Goal: Task Accomplishment & Management: Use online tool/utility

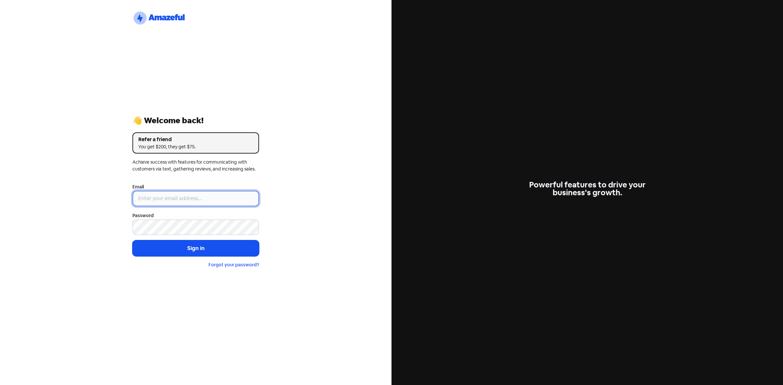
click at [211, 198] on input "email" at bounding box center [195, 199] width 127 height 16
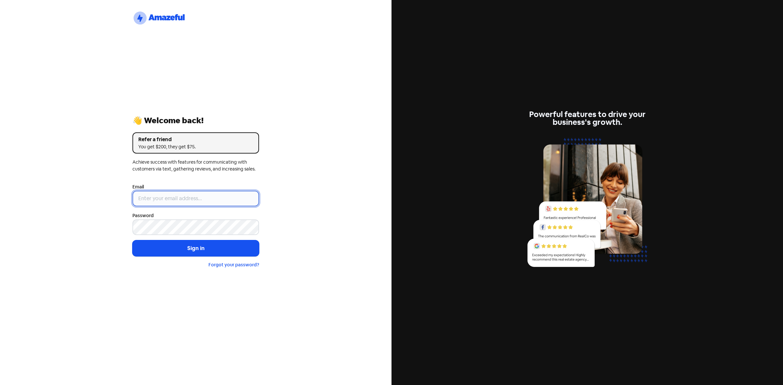
type input "[EMAIL_ADDRESS][DOMAIN_NAME]"
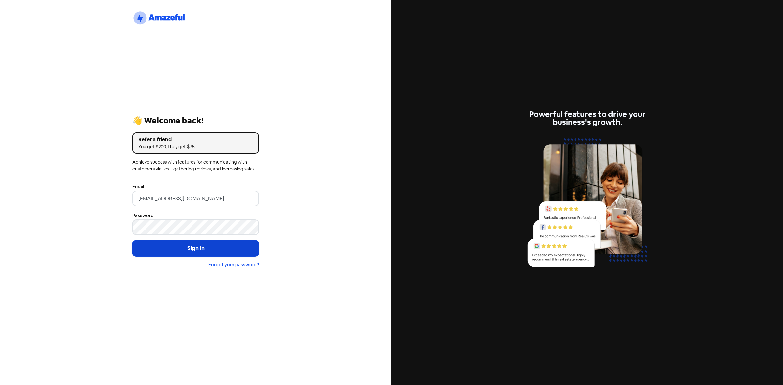
click at [201, 247] on button "Sign in" at bounding box center [195, 248] width 127 height 16
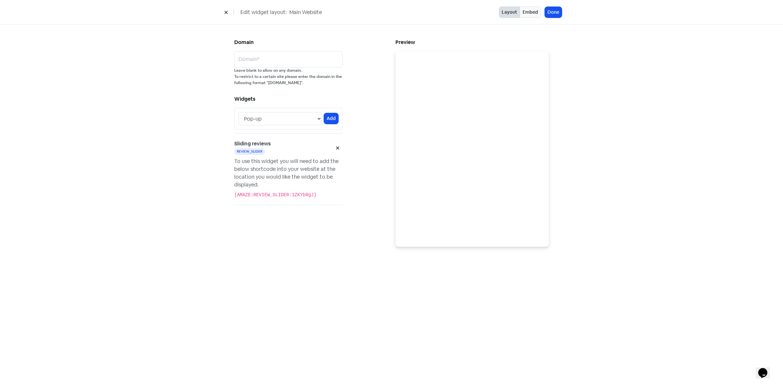
click at [225, 12] on icon at bounding box center [225, 12] width 3 height 3
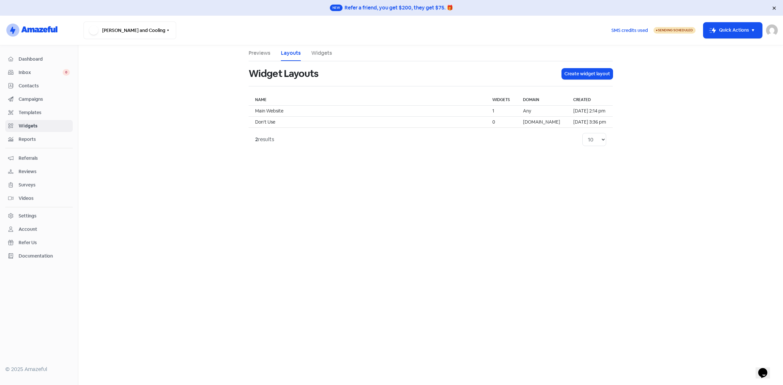
click at [275, 250] on main "Previews Layouts Widgets Widget Layouts Create widget layout Name Widgets Domai…" at bounding box center [430, 215] width 705 height 340
click at [30, 102] on span "Campaigns" at bounding box center [44, 99] width 51 height 7
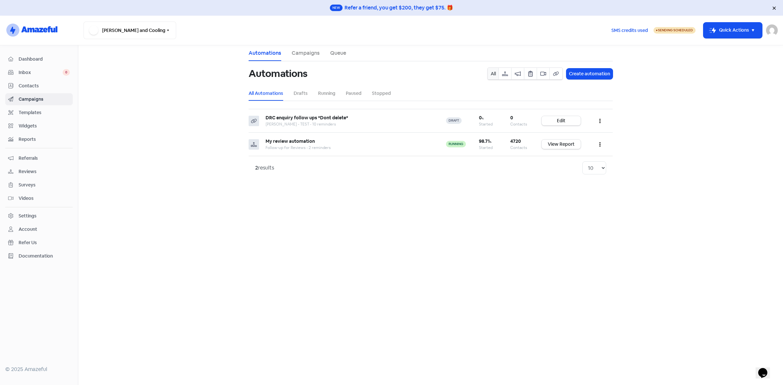
click at [297, 51] on link "Campaigns" at bounding box center [306, 53] width 28 height 8
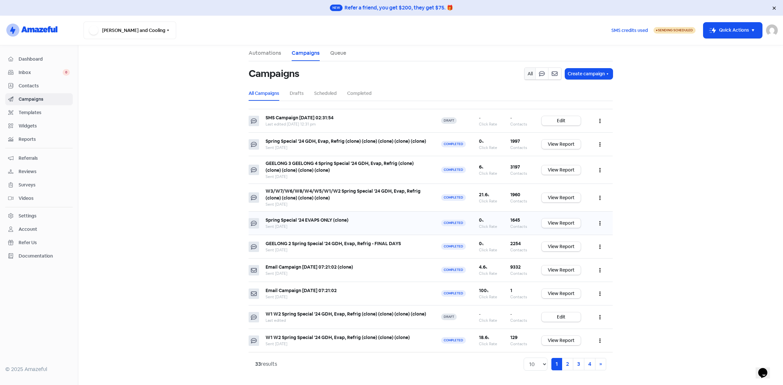
scroll to position [1, 0]
click at [587, 364] on link "4" at bounding box center [589, 364] width 11 height 12
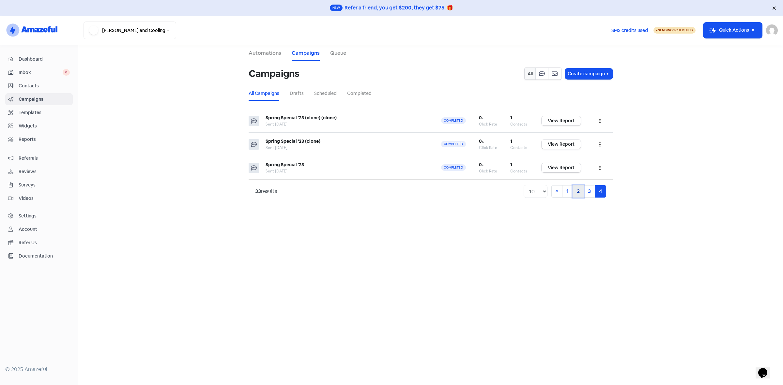
click at [574, 192] on link "2" at bounding box center [578, 191] width 11 height 12
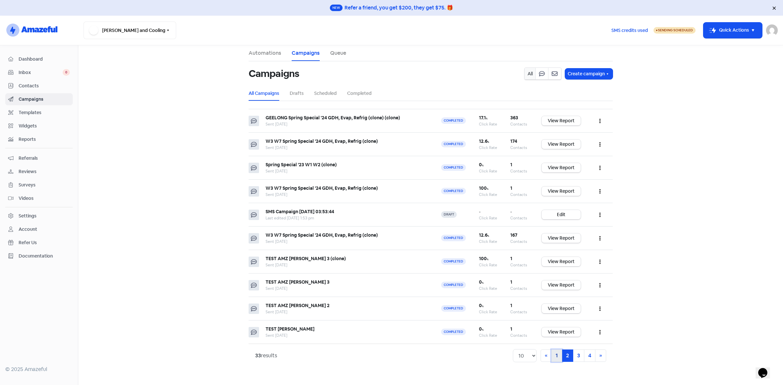
click at [553, 356] on link "1" at bounding box center [556, 356] width 11 height 12
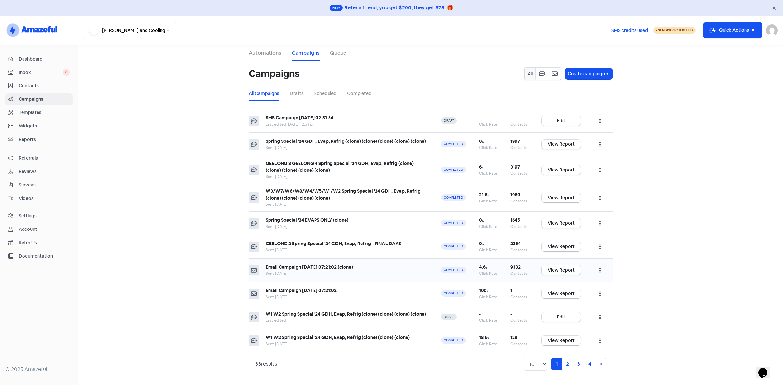
click at [549, 271] on link "View Report" at bounding box center [561, 270] width 39 height 9
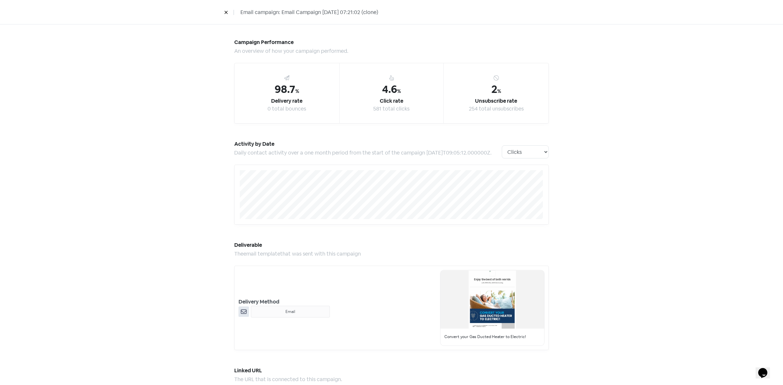
click at [225, 14] on icon at bounding box center [226, 12] width 4 height 4
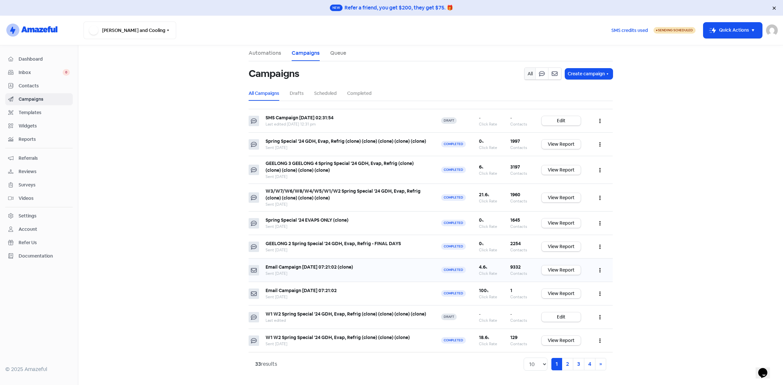
click at [329, 274] on div "Sent [DATE]" at bounding box center [347, 274] width 162 height 6
click at [558, 269] on link "View Report" at bounding box center [561, 270] width 39 height 9
